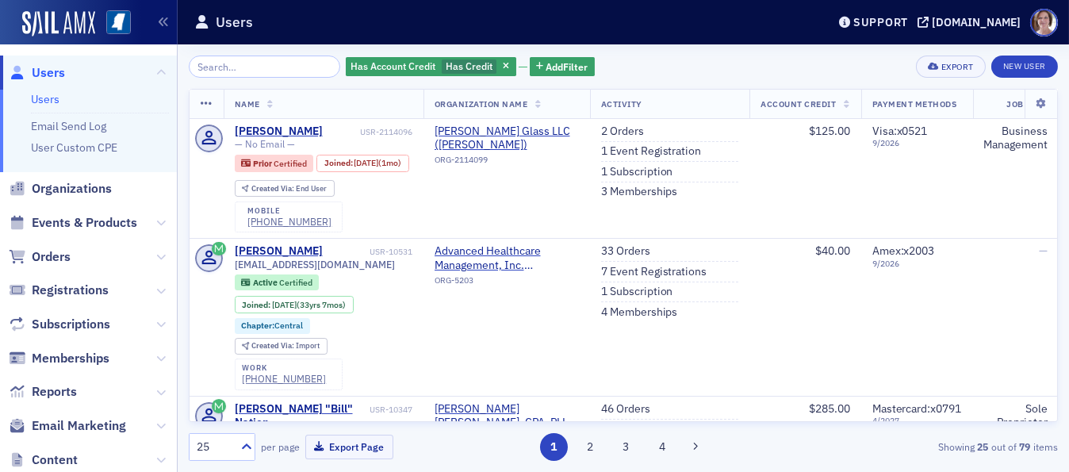
drag, startPoint x: 0, startPoint y: 0, endPoint x: 56, endPoint y: 70, distance: 89.2
click at [56, 70] on span "Users" at bounding box center [48, 72] width 33 height 17
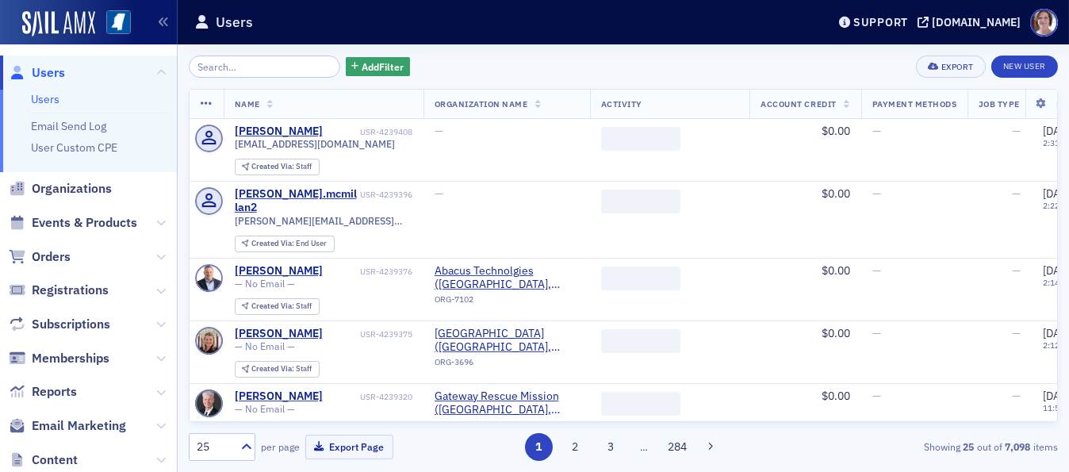
click at [244, 71] on input "search" at bounding box center [265, 67] width 152 height 22
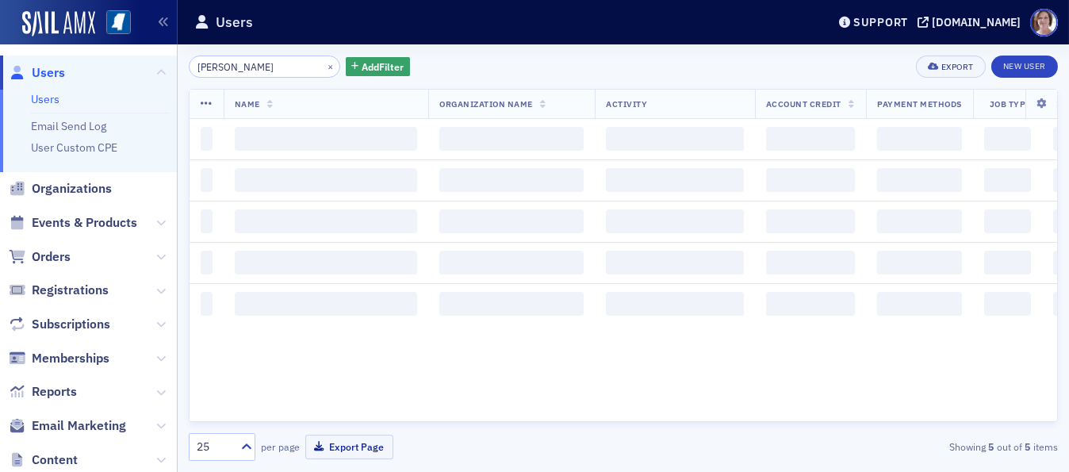
type input "[PERSON_NAME]"
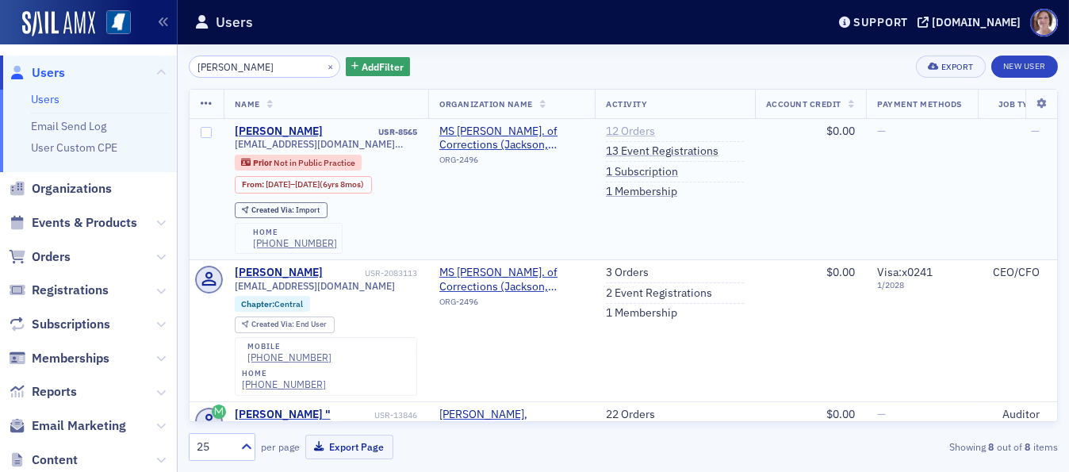
click at [635, 126] on link "12 Orders" at bounding box center [630, 132] width 49 height 14
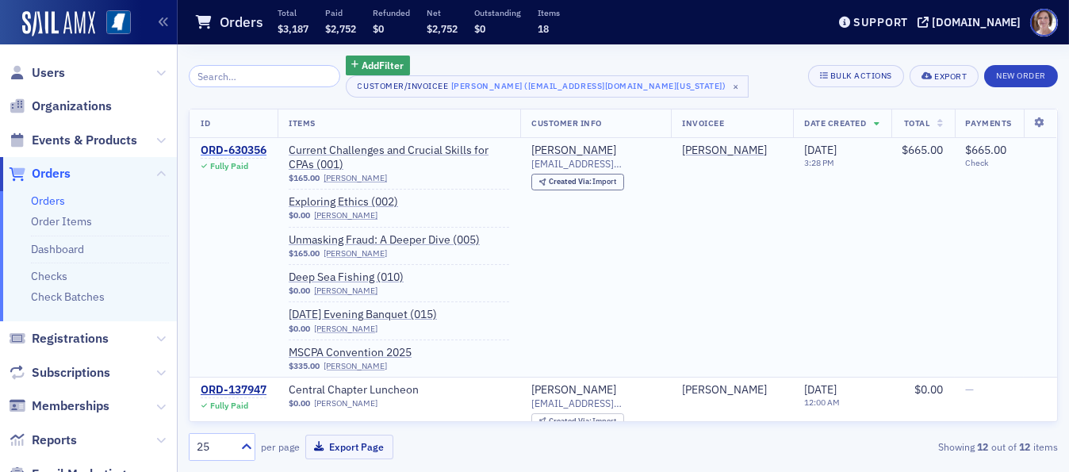
click at [256, 148] on div "ORD-630356" at bounding box center [234, 151] width 66 height 14
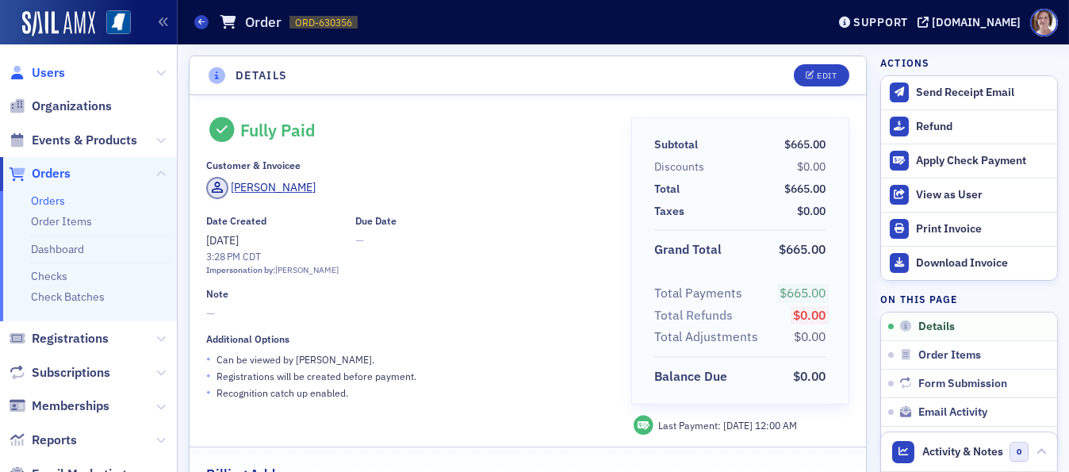
click at [53, 70] on span "Users" at bounding box center [48, 72] width 33 height 17
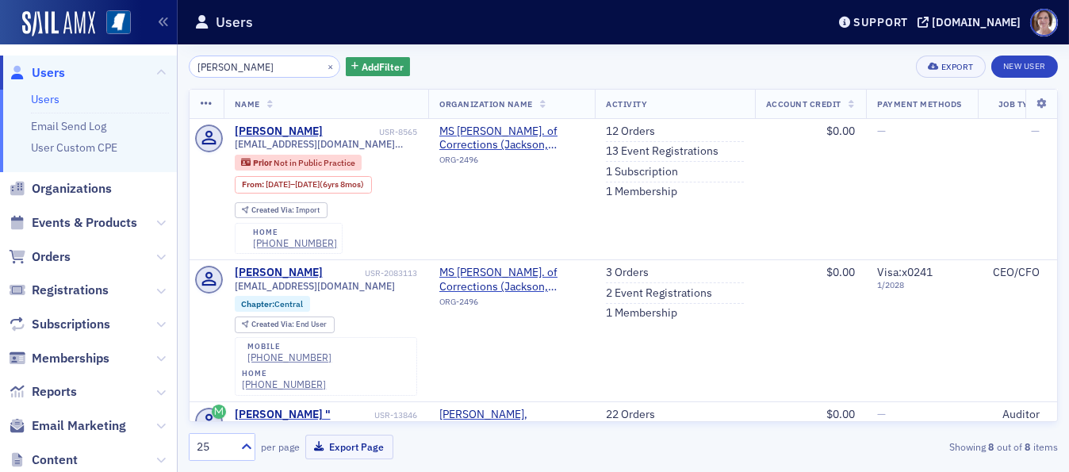
click at [275, 65] on input "[PERSON_NAME]" at bounding box center [265, 67] width 152 height 22
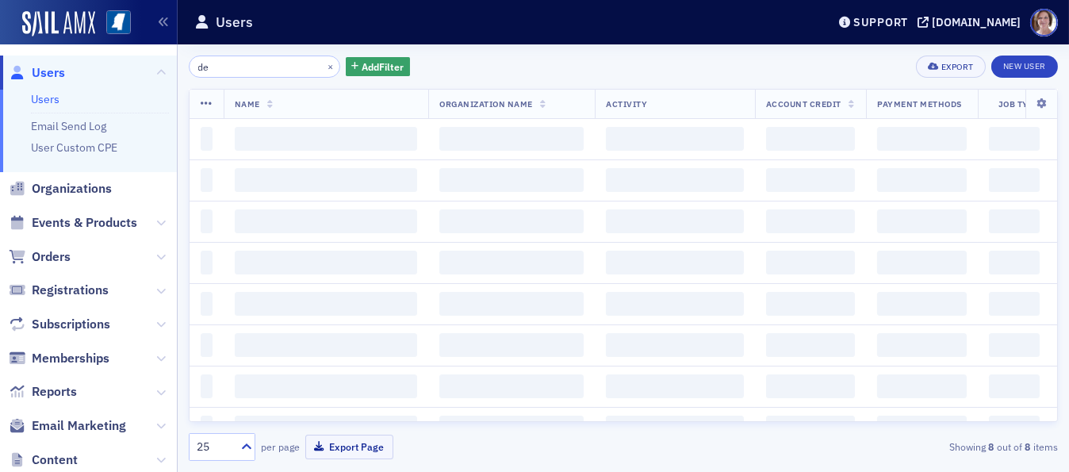
type input "d"
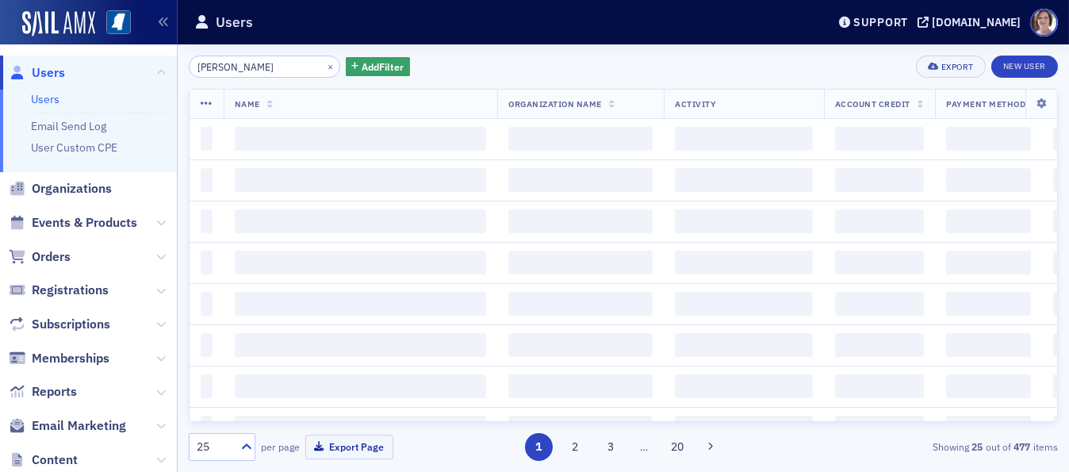
type input "[PERSON_NAME]"
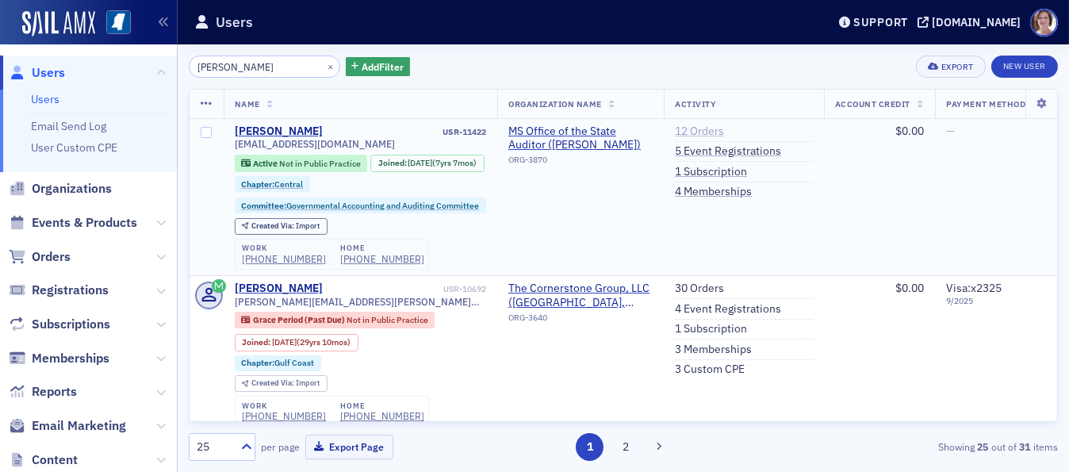
click at [700, 127] on link "12 Orders" at bounding box center [699, 132] width 49 height 14
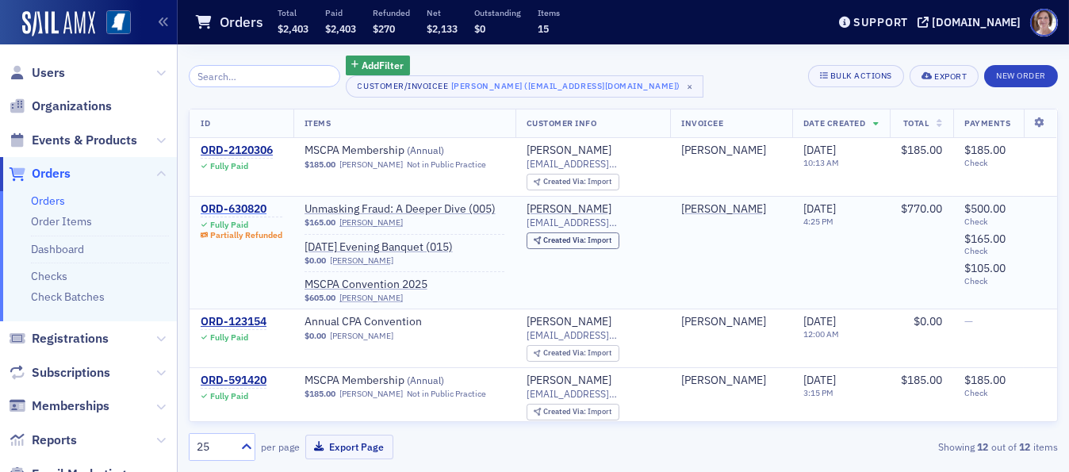
click at [258, 202] on div "ORD-630820" at bounding box center [242, 209] width 82 height 14
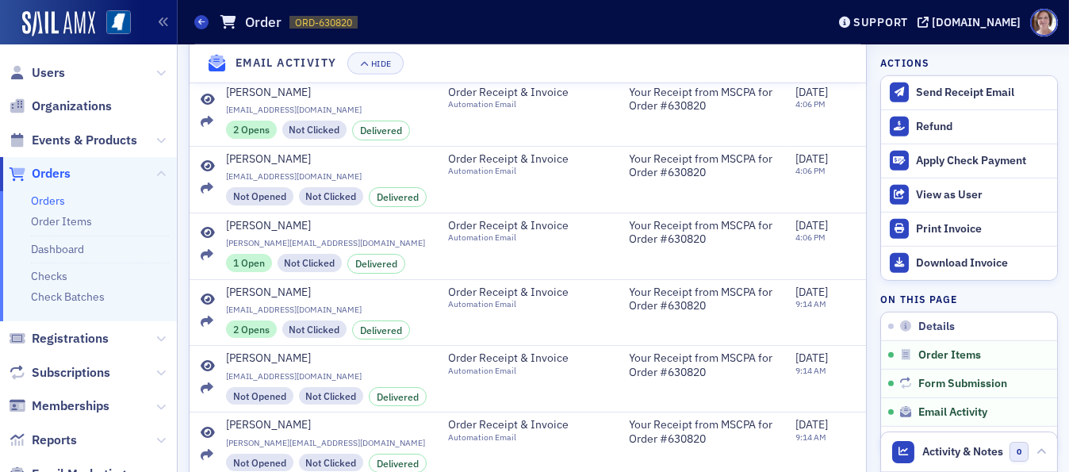
scroll to position [2077, 0]
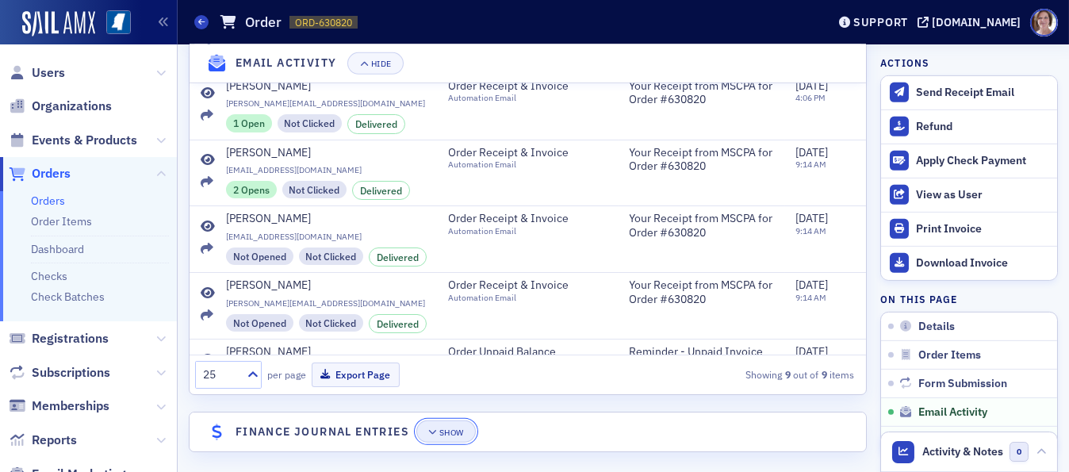
click at [448, 428] on div "Show" at bounding box center [451, 432] width 25 height 9
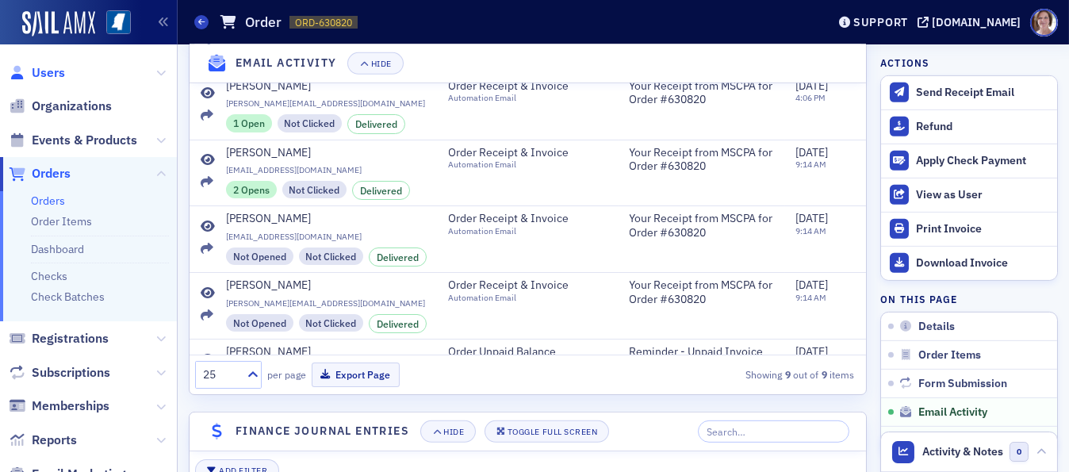
click at [54, 70] on span "Users" at bounding box center [48, 72] width 33 height 17
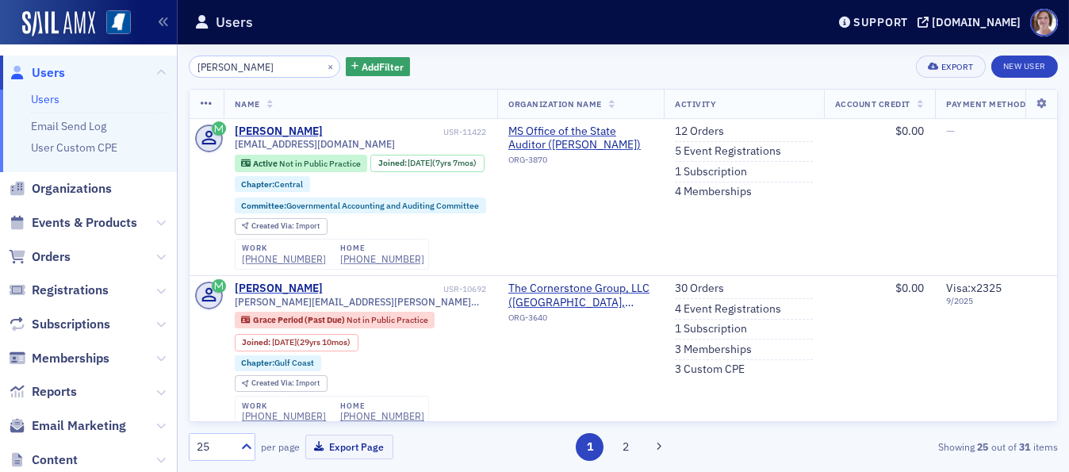
drag, startPoint x: 274, startPoint y: 65, endPoint x: 85, endPoint y: 62, distance: 188.8
click at [85, 62] on div "Users Users Email Send Log User Custom CPE Organizations Events & Products Orde…" at bounding box center [534, 236] width 1069 height 472
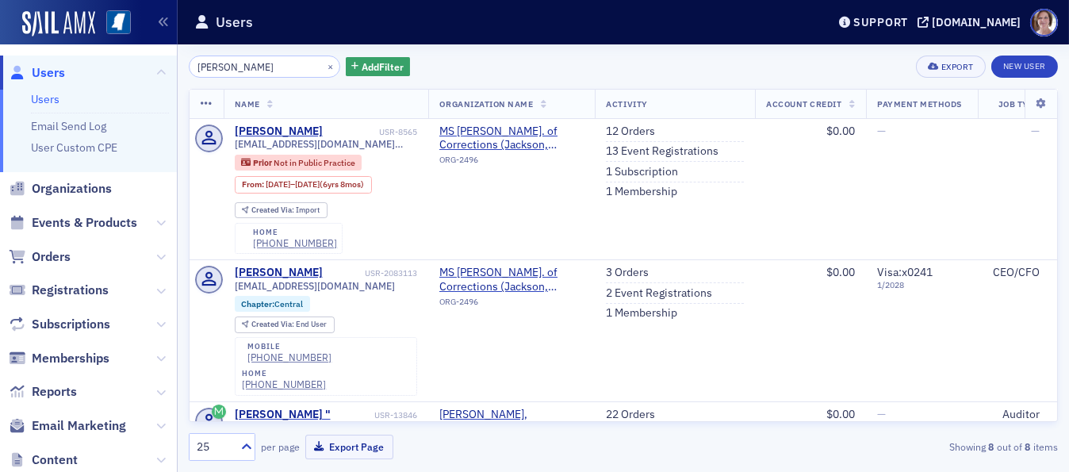
type input "[PERSON_NAME]"
click at [633, 121] on td "12 Orders 13 Event Registrations 1 Subscription 1 Membership" at bounding box center [675, 189] width 160 height 141
click at [633, 131] on link "12 Orders" at bounding box center [630, 132] width 49 height 14
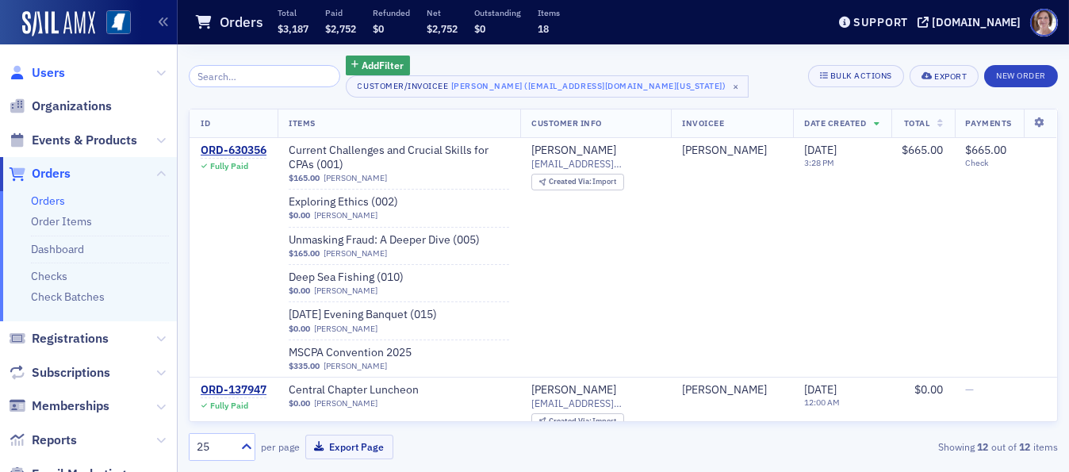
click at [52, 70] on span "Users" at bounding box center [48, 72] width 33 height 17
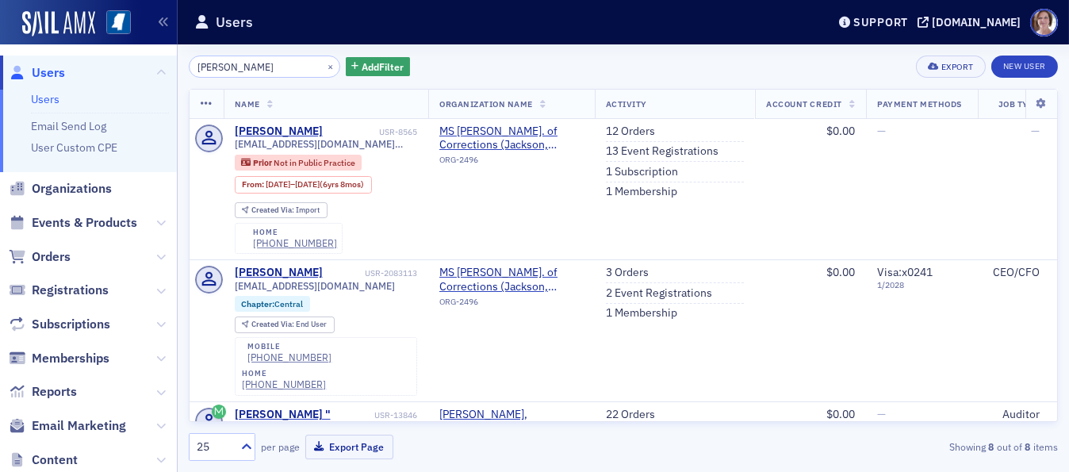
drag, startPoint x: 282, startPoint y: 59, endPoint x: 0, endPoint y: 63, distance: 281.6
click at [0, 63] on div "Users Users Email Send Log User Custom CPE Organizations Events & Products Orde…" at bounding box center [534, 236] width 1069 height 472
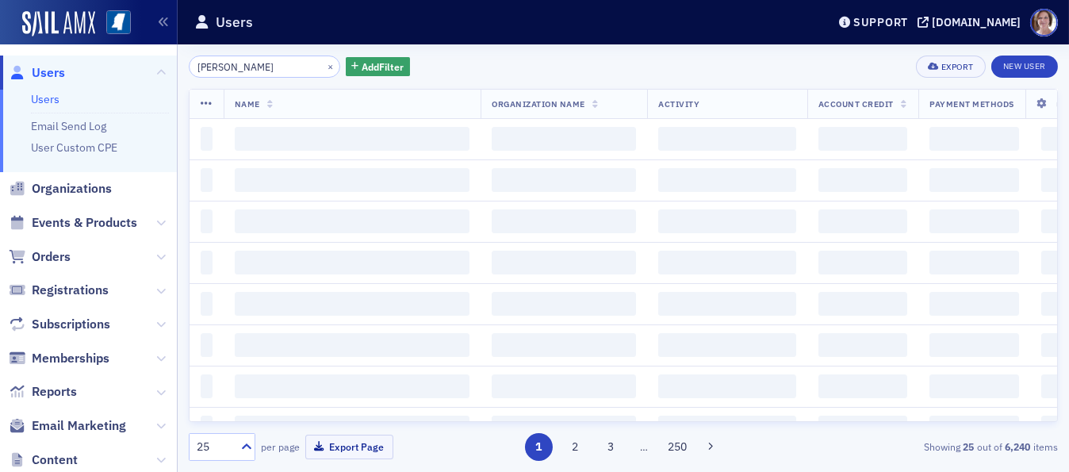
type input "[PERSON_NAME]"
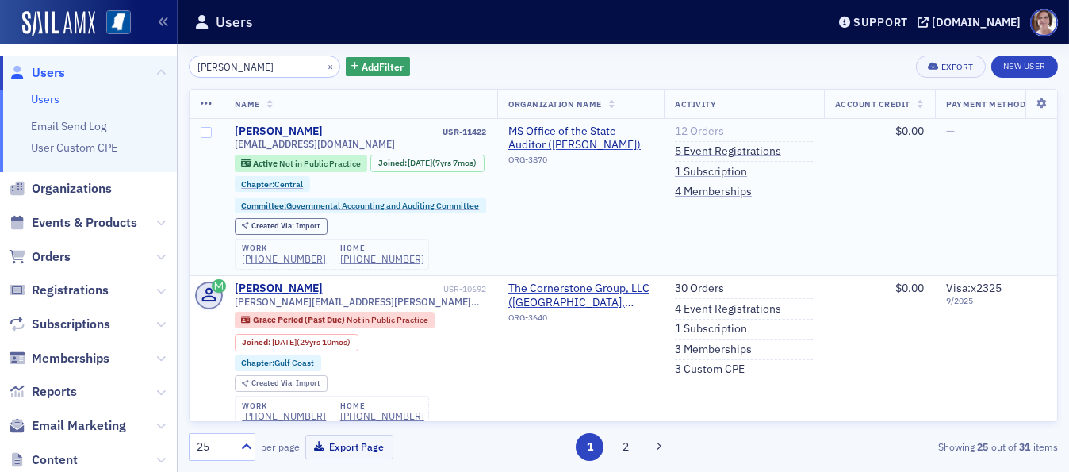
click at [705, 128] on link "12 Orders" at bounding box center [699, 132] width 49 height 14
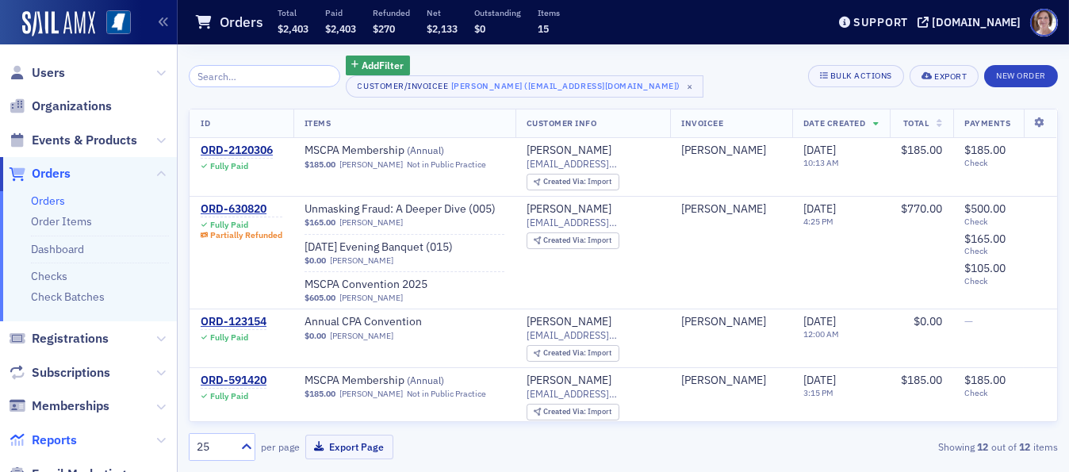
click at [61, 439] on span "Reports" at bounding box center [54, 439] width 45 height 17
